Goal: Obtain resource: Download file/media

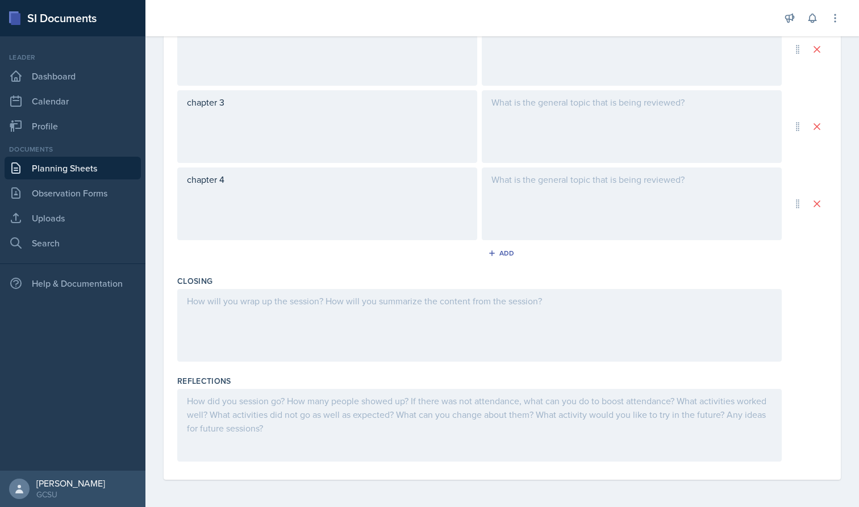
scroll to position [495, 0]
click at [314, 319] on div at bounding box center [479, 325] width 604 height 73
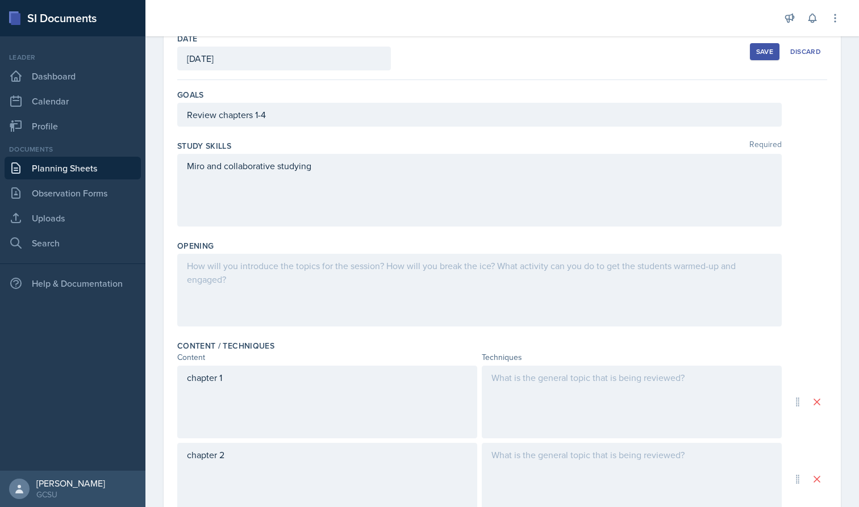
scroll to position [72, 0]
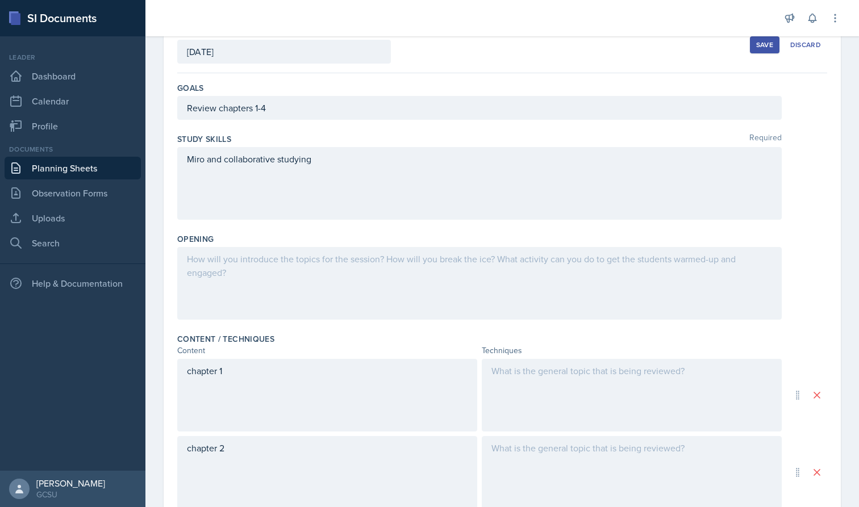
click at [300, 274] on div at bounding box center [479, 283] width 604 height 73
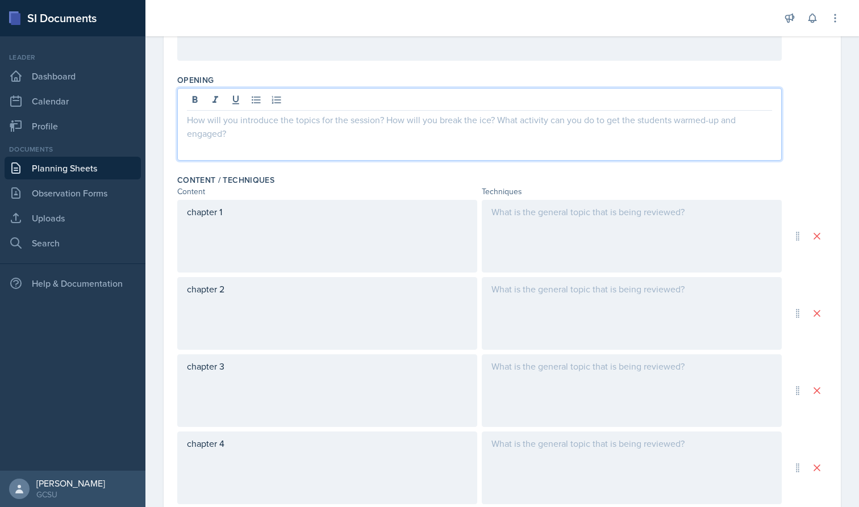
scroll to position [231, 0]
click at [391, 128] on div at bounding box center [479, 125] width 604 height 73
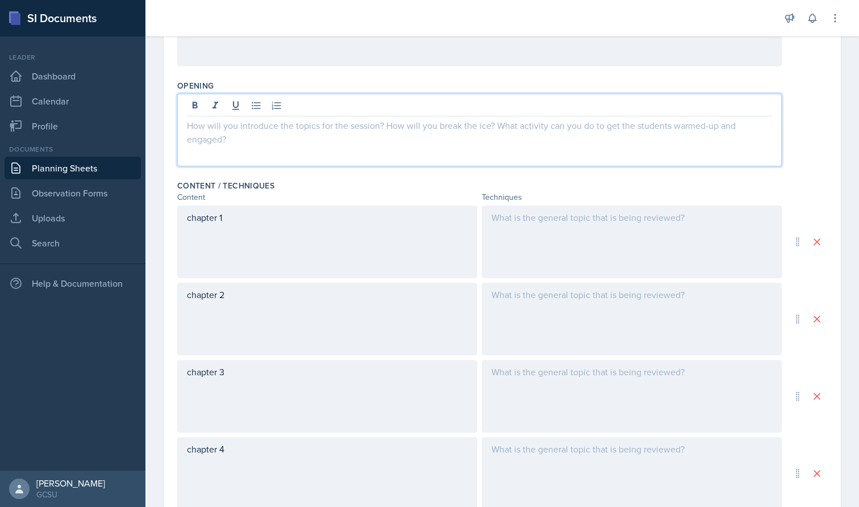
scroll to position [224, 0]
click at [593, 224] on div at bounding box center [632, 243] width 300 height 73
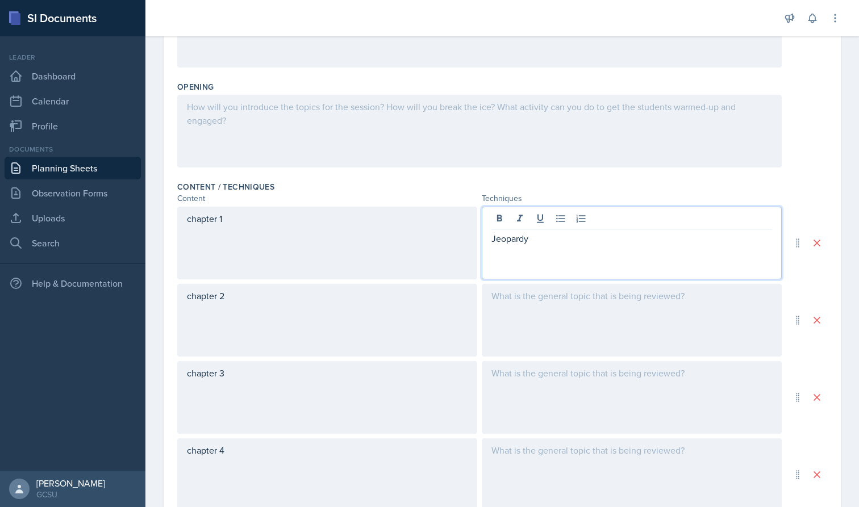
click at [558, 288] on div at bounding box center [632, 320] width 300 height 73
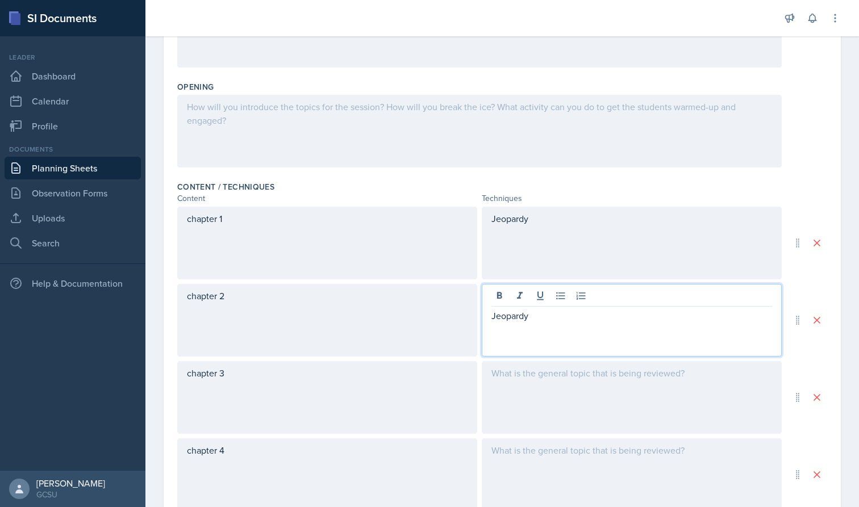
click at [560, 380] on div at bounding box center [632, 397] width 300 height 73
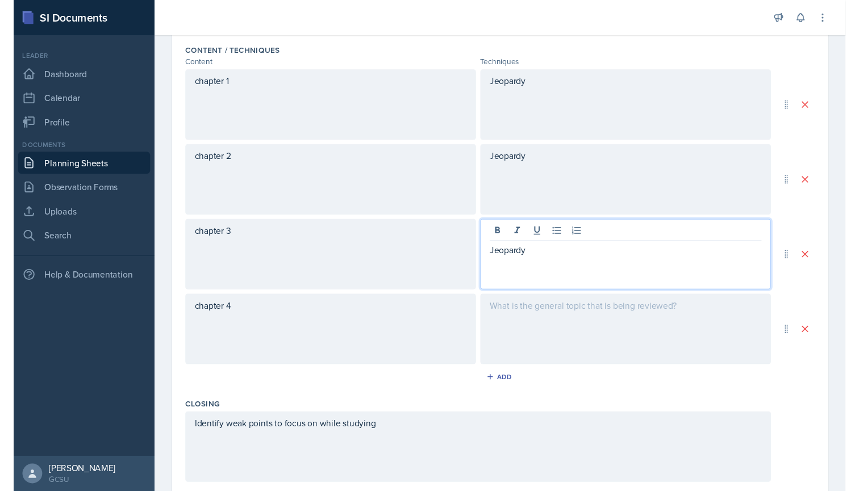
scroll to position [362, 0]
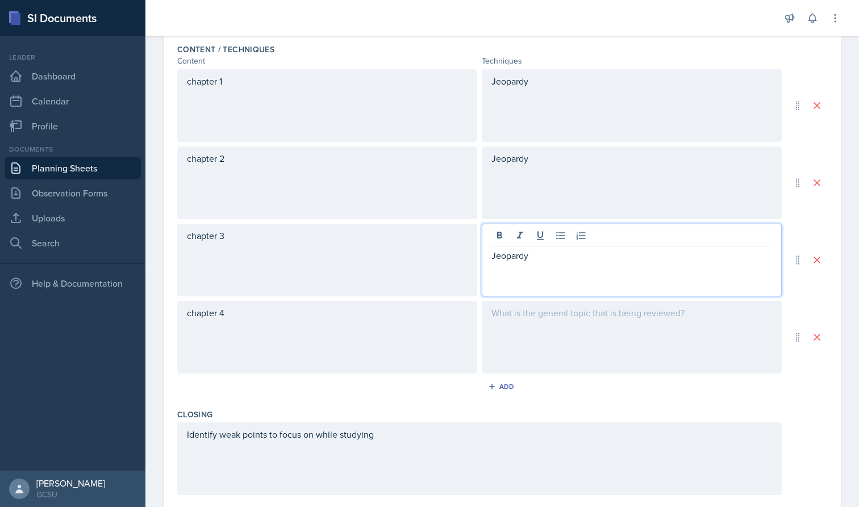
click at [543, 327] on div at bounding box center [632, 337] width 300 height 73
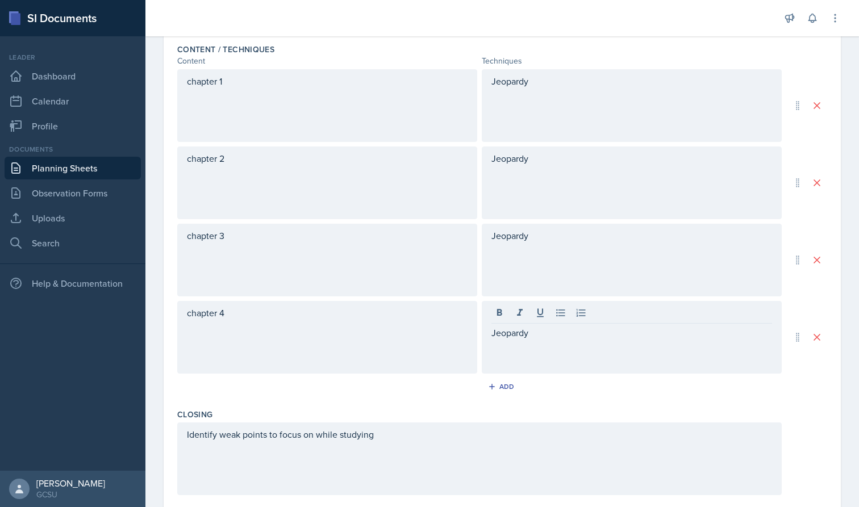
click at [562, 387] on div "Add" at bounding box center [502, 389] width 650 height 22
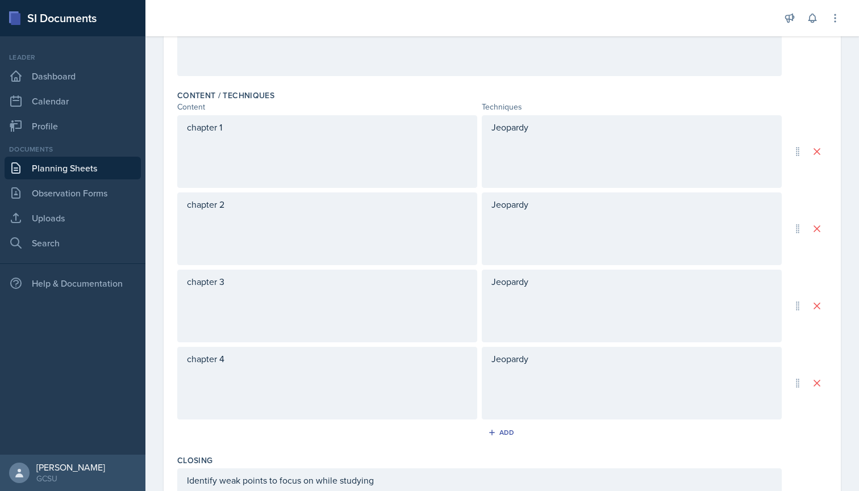
scroll to position [299, 0]
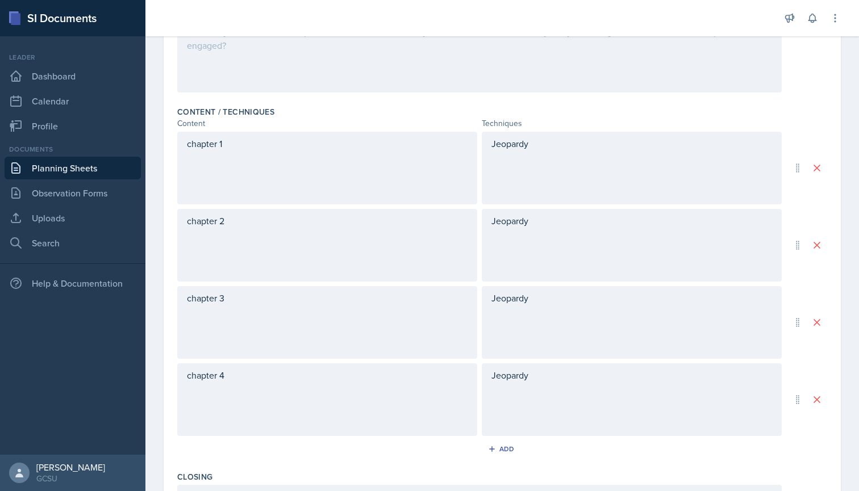
click at [531, 27] on div at bounding box center [462, 18] width 616 height 36
